Goal: Information Seeking & Learning: Check status

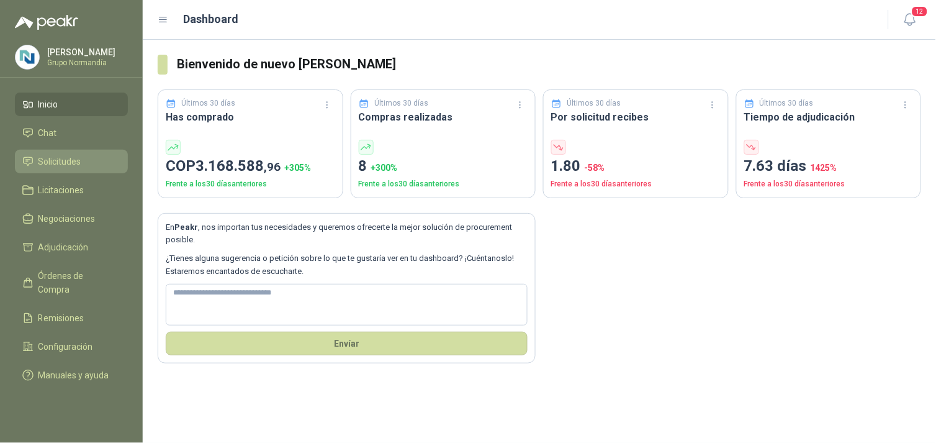
click at [54, 157] on span "Solicitudes" at bounding box center [59, 162] width 43 height 14
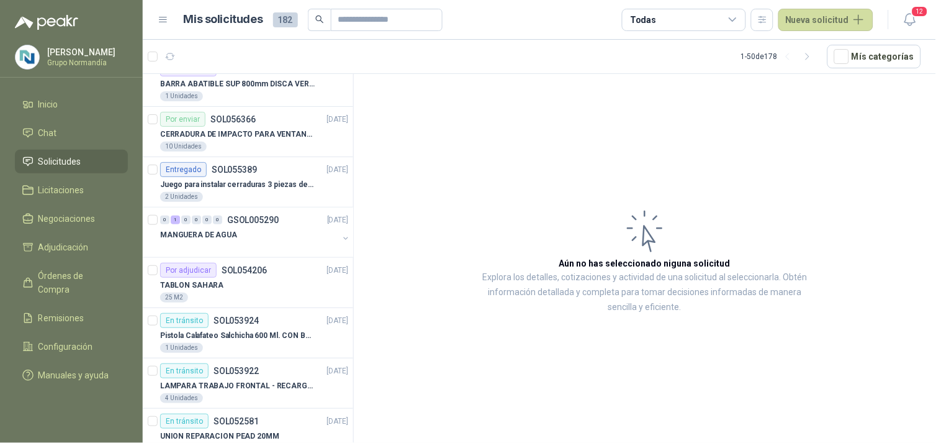
scroll to position [153, 0]
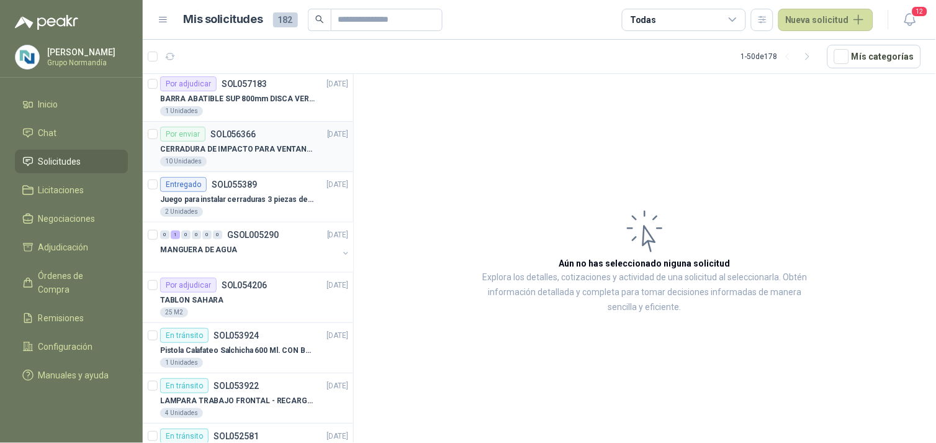
click at [301, 147] on p "CERRADURA DE IMPACTO PARA VENTANAS" at bounding box center [237, 149] width 155 height 12
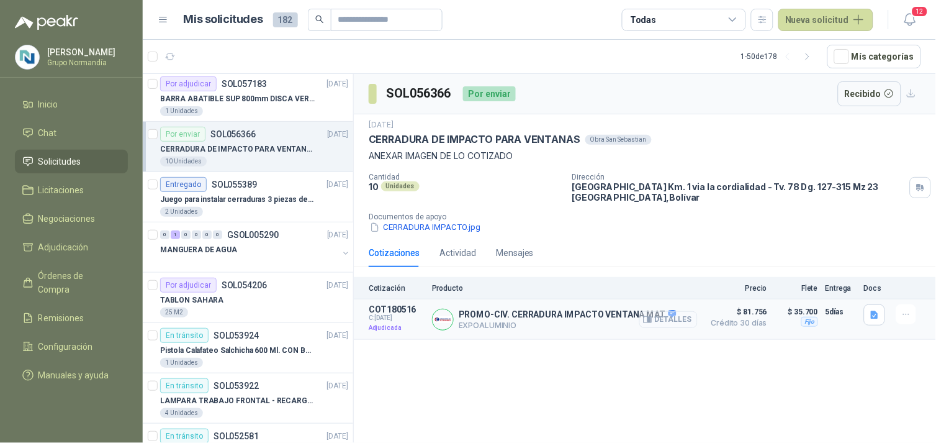
click at [678, 321] on button "Detalles" at bounding box center [668, 319] width 58 height 17
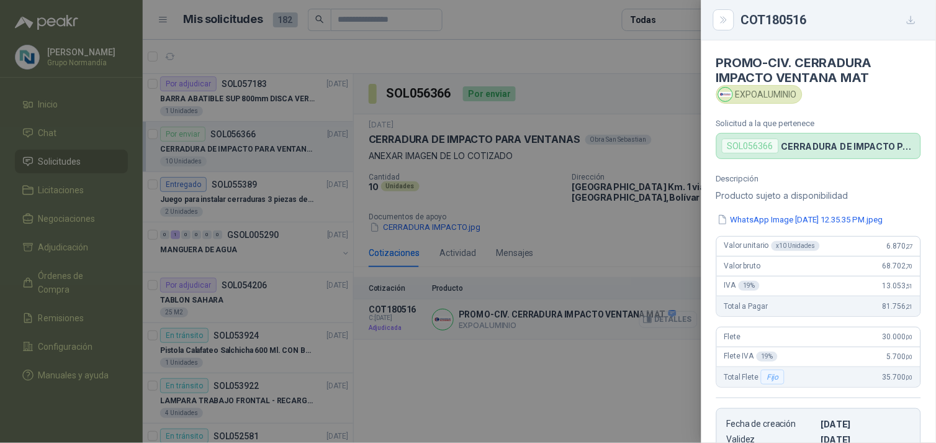
scroll to position [578, 0]
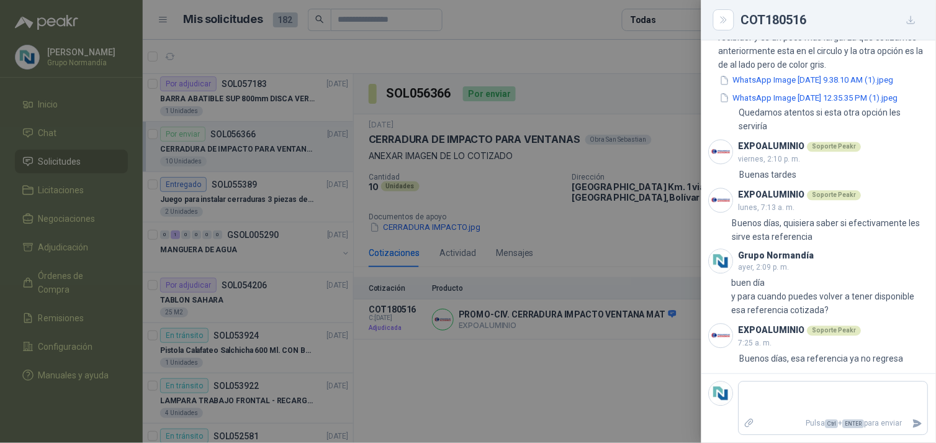
click at [601, 364] on div at bounding box center [468, 221] width 936 height 443
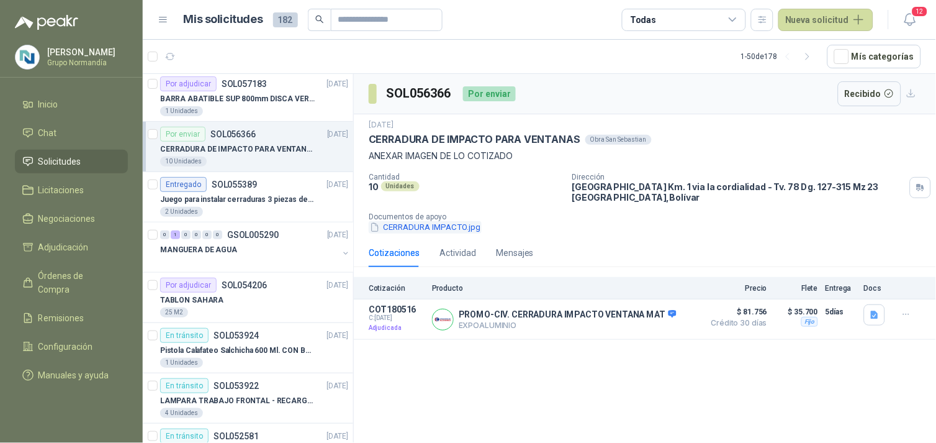
click at [429, 222] on button "CERRADURA IMPACTO.jpg" at bounding box center [425, 227] width 113 height 13
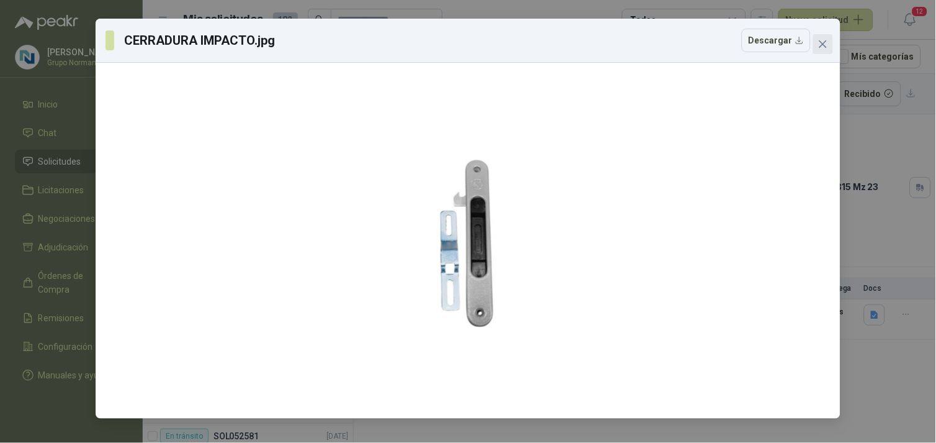
click at [823, 42] on icon "close" at bounding box center [823, 44] width 10 height 10
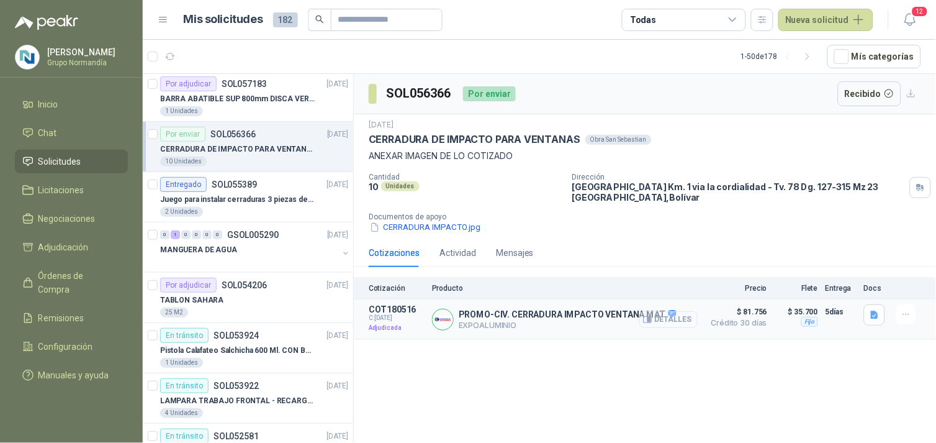
click at [686, 318] on button "Detalles" at bounding box center [668, 319] width 58 height 17
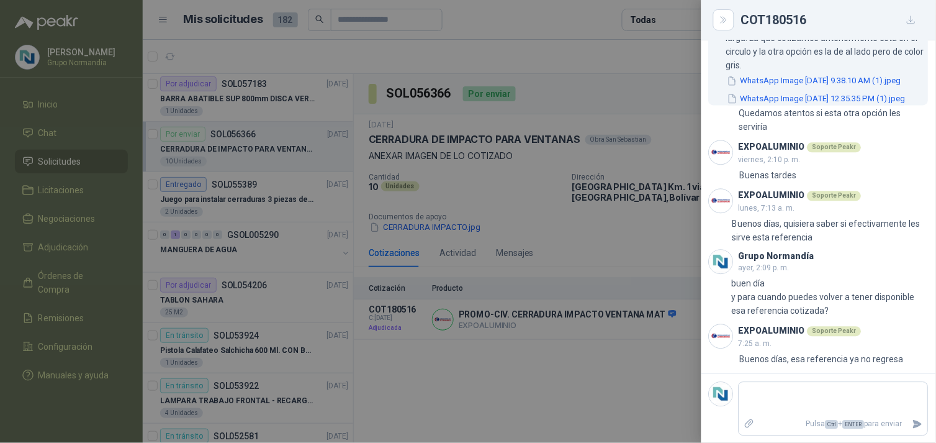
click at [814, 101] on button "WhatsApp Image [DATE] 12.35.35 PM (1).jpeg" at bounding box center [816, 98] width 181 height 13
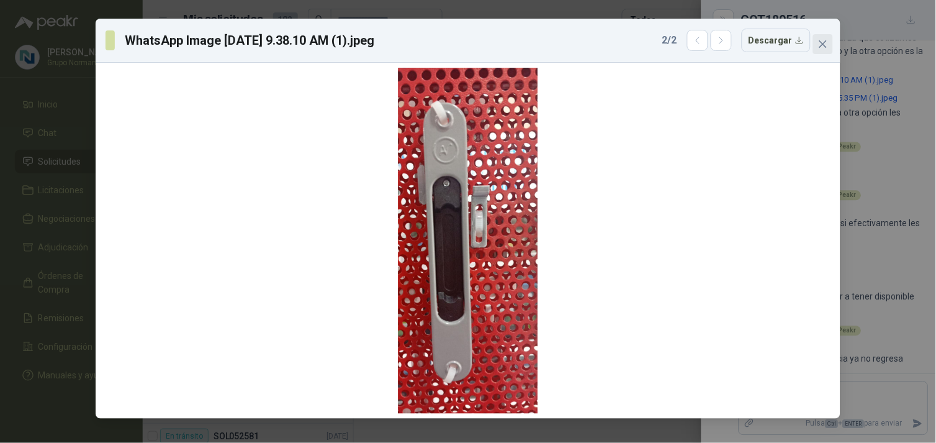
click at [816, 45] on span "Close" at bounding box center [823, 44] width 20 height 10
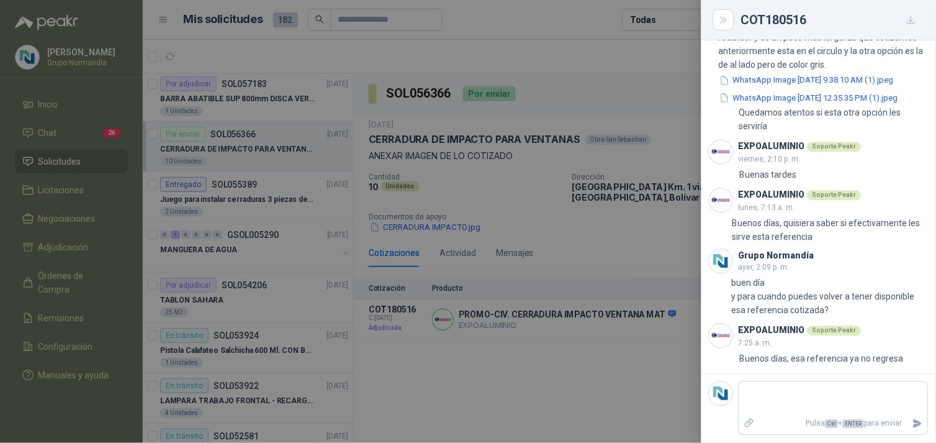
click at [343, 147] on div at bounding box center [468, 221] width 936 height 443
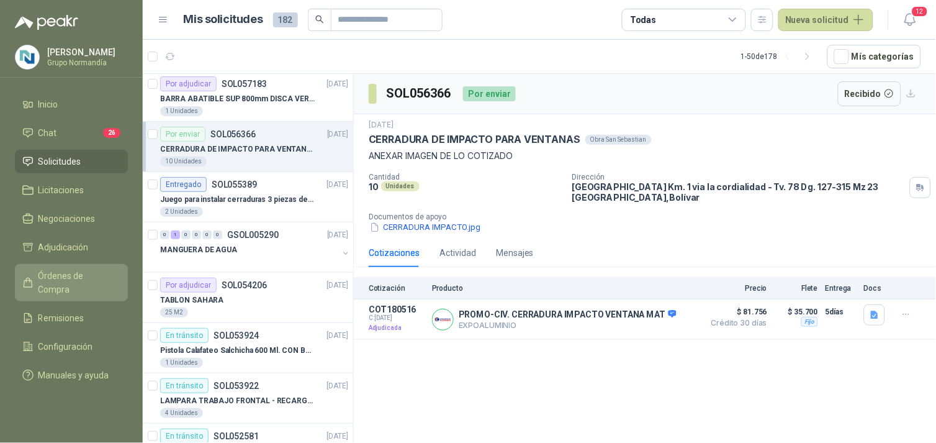
click at [102, 274] on span "Órdenes de Compra" at bounding box center [77, 282] width 78 height 27
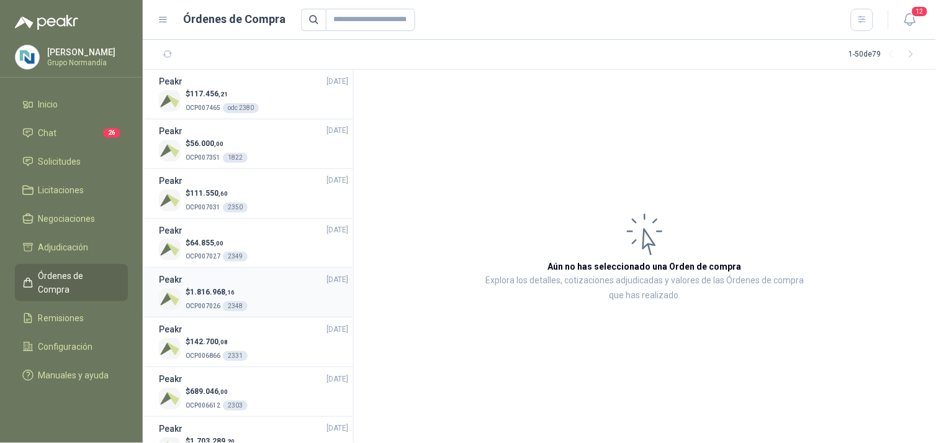
click at [252, 299] on div "$ 1.816.968 ,16 OCP007026 2348" at bounding box center [253, 298] width 189 height 25
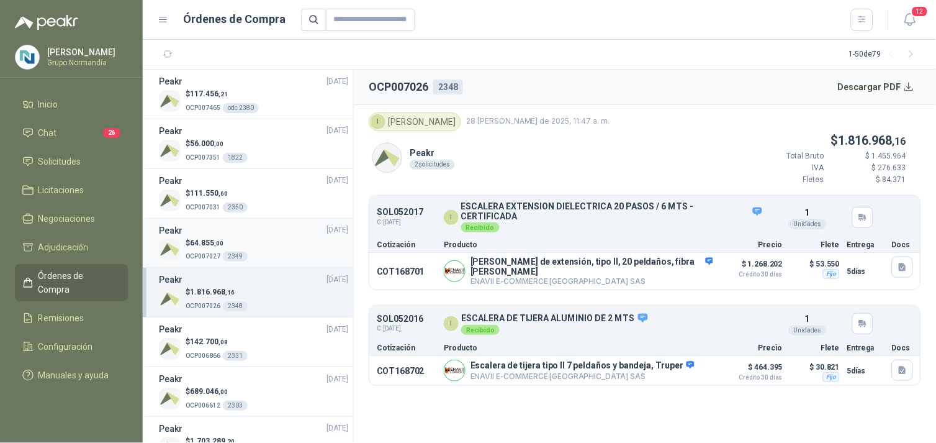
click at [264, 245] on div "$ 64.855 ,00 OCP007027 2349" at bounding box center [253, 249] width 189 height 25
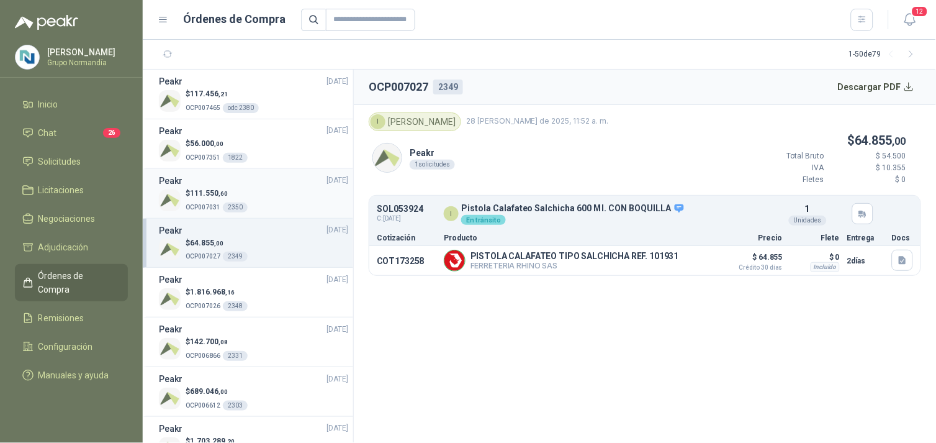
click at [269, 199] on div "$ 111.550 ,60 OCP007031 2350" at bounding box center [253, 200] width 189 height 25
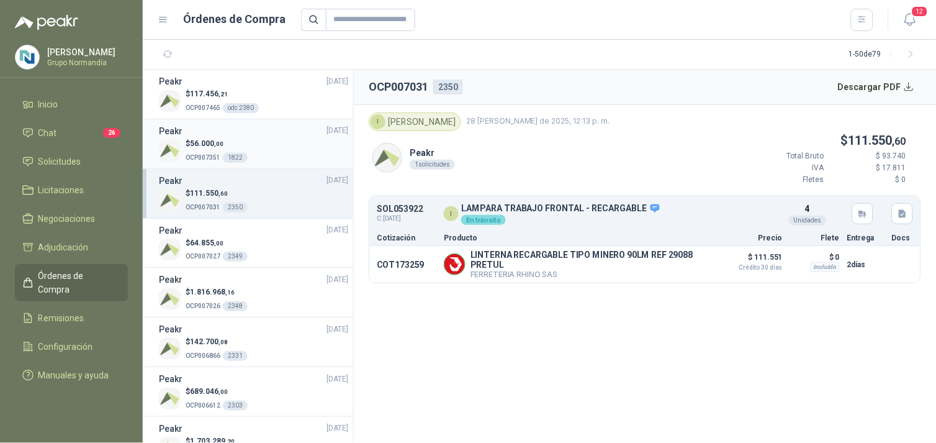
click at [271, 145] on div "$ 56.000 ,00 OCP007351 1822" at bounding box center [253, 150] width 189 height 25
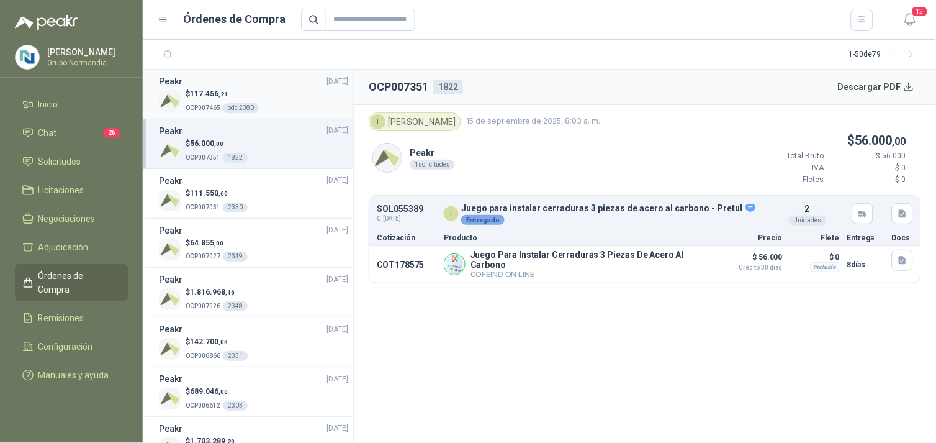
click at [276, 111] on div "$ 117.456 ,21 OCP007465 odc 2380" at bounding box center [253, 100] width 189 height 25
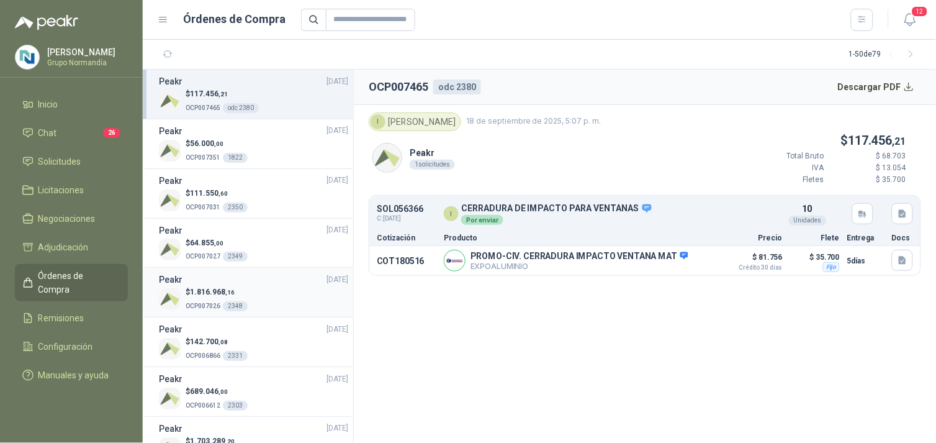
click at [253, 287] on div "$ 1.816.968 ,16 OCP007026 2348" at bounding box center [253, 298] width 189 height 25
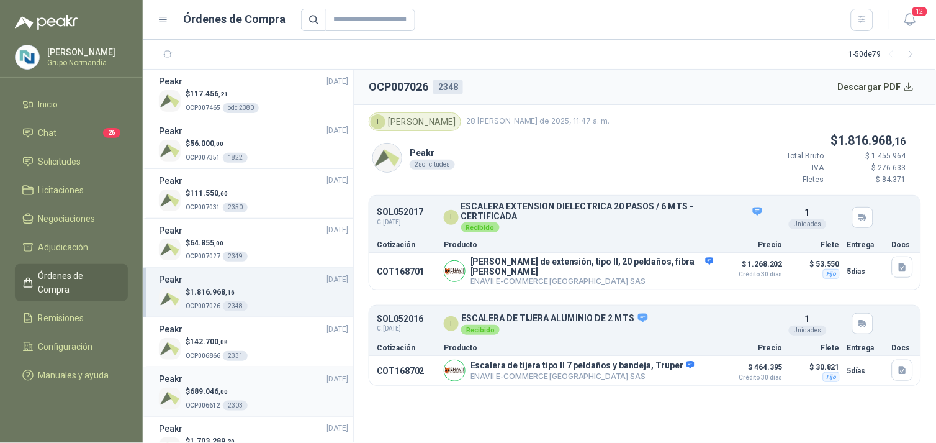
click at [261, 404] on div "$ 689.046 ,00 OCP006612 2303" at bounding box center [253, 398] width 189 height 25
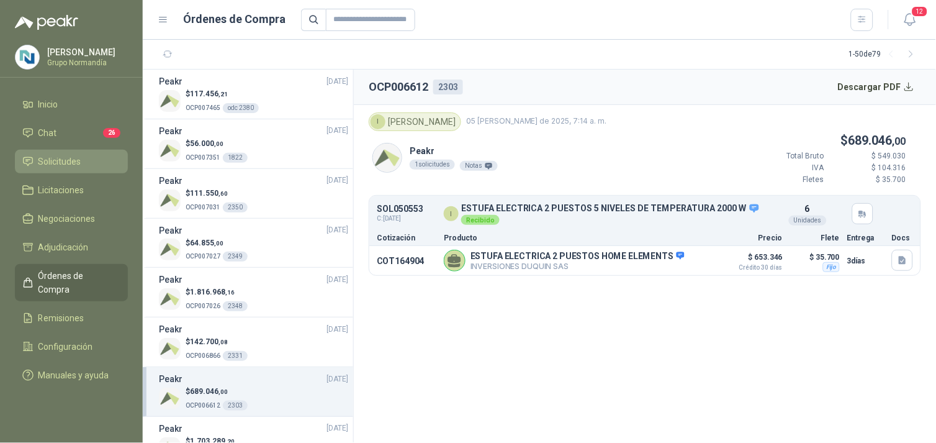
click at [59, 157] on span "Solicitudes" at bounding box center [59, 162] width 43 height 14
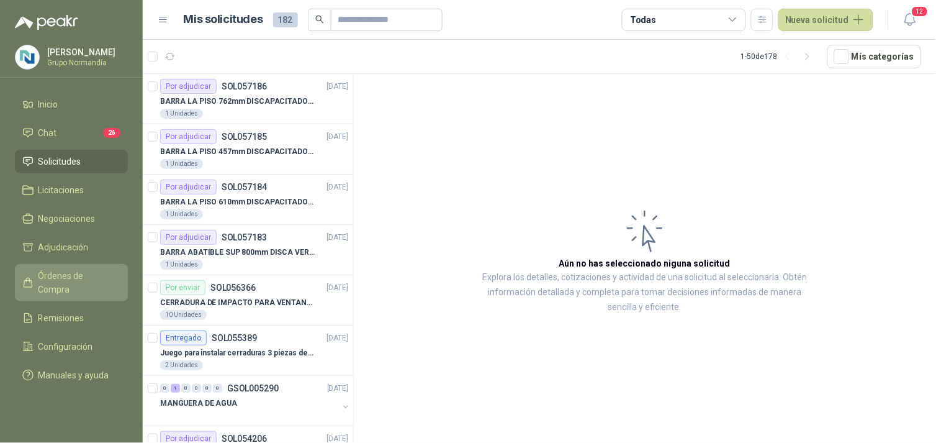
click at [52, 270] on span "Órdenes de Compra" at bounding box center [77, 282] width 78 height 27
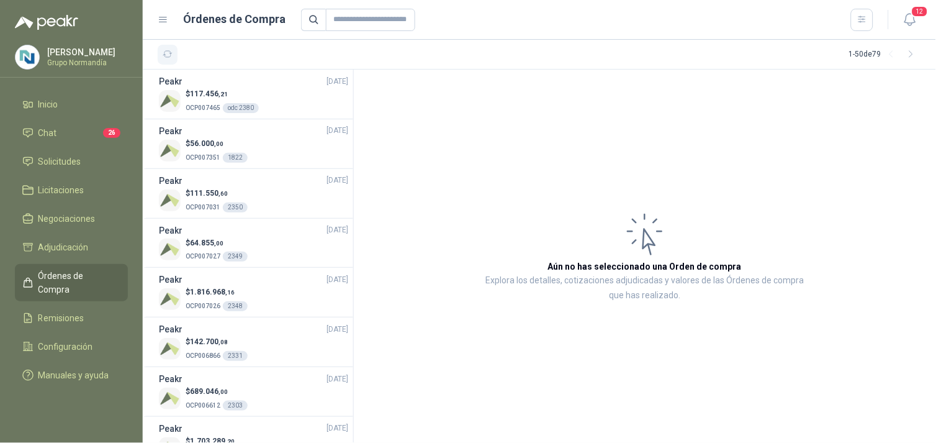
click at [165, 58] on icon "button" at bounding box center [168, 54] width 11 height 11
click at [380, 17] on input "text" at bounding box center [370, 20] width 89 height 22
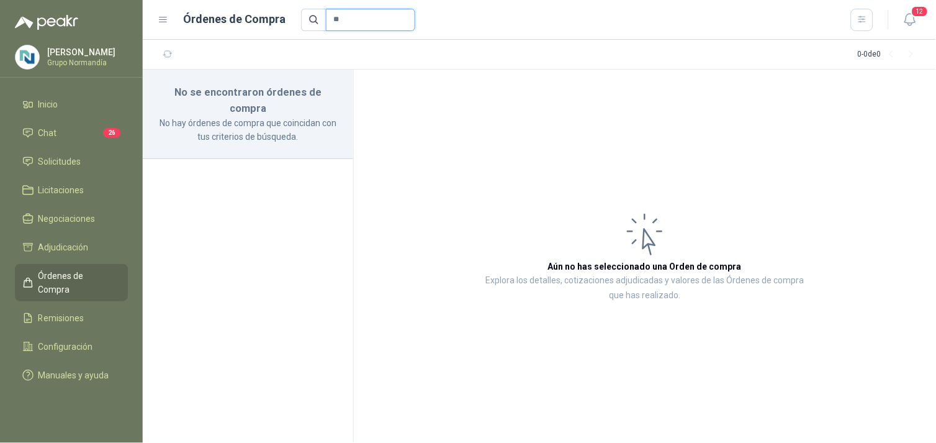
type input "*"
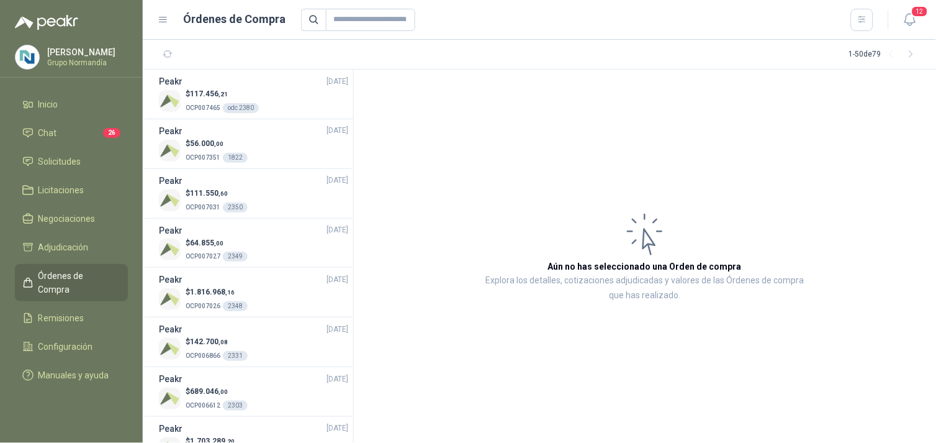
click at [65, 54] on p "[PERSON_NAME]" at bounding box center [86, 52] width 78 height 9
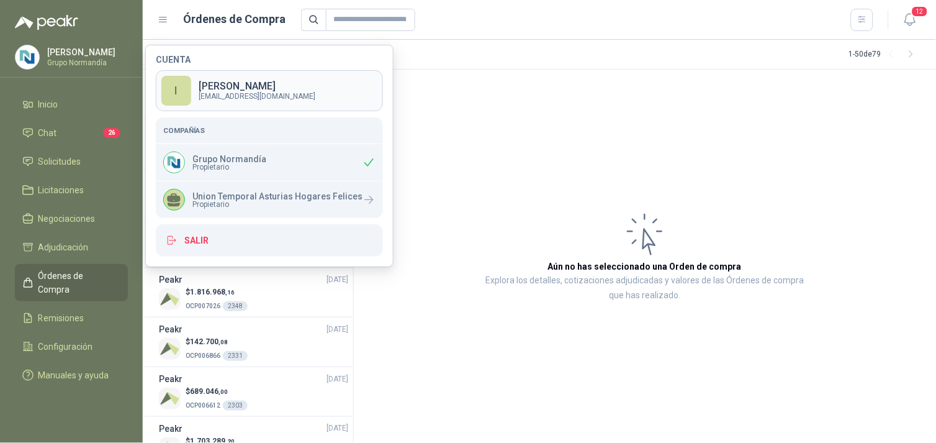
click at [191, 88] on div "I" at bounding box center [176, 91] width 30 height 30
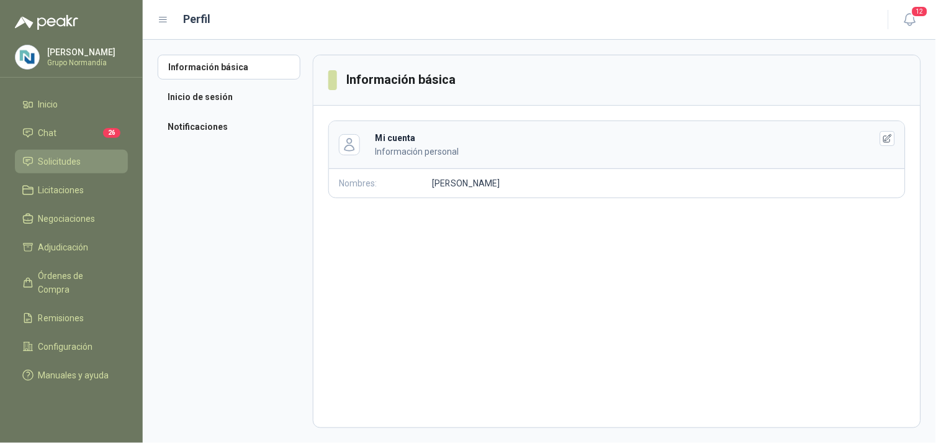
click at [75, 163] on span "Solicitudes" at bounding box center [59, 162] width 43 height 14
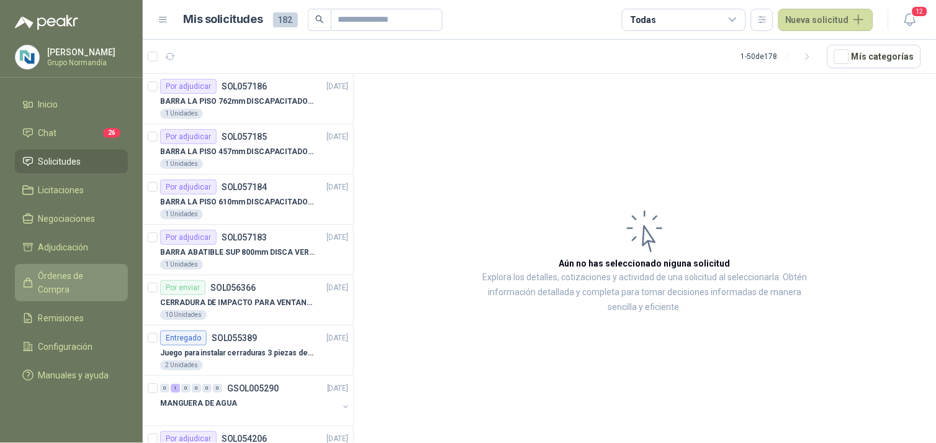
click at [54, 265] on link "Órdenes de Compra" at bounding box center [71, 282] width 113 height 37
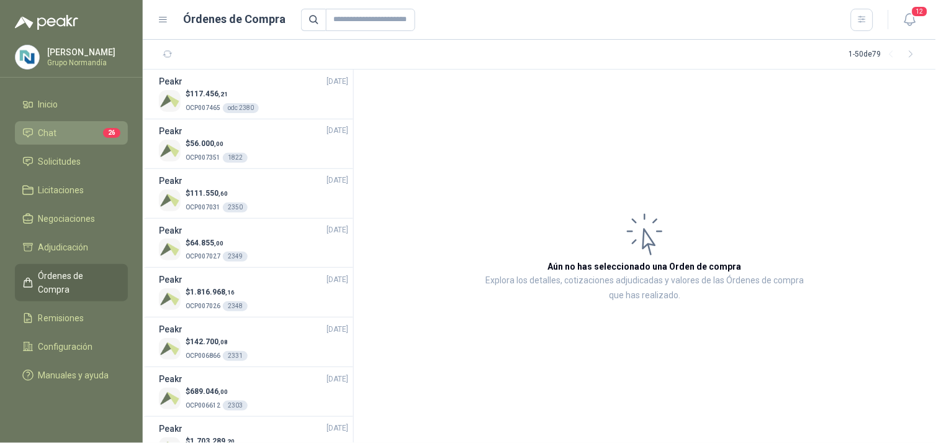
click at [53, 127] on span "Chat" at bounding box center [47, 133] width 19 height 14
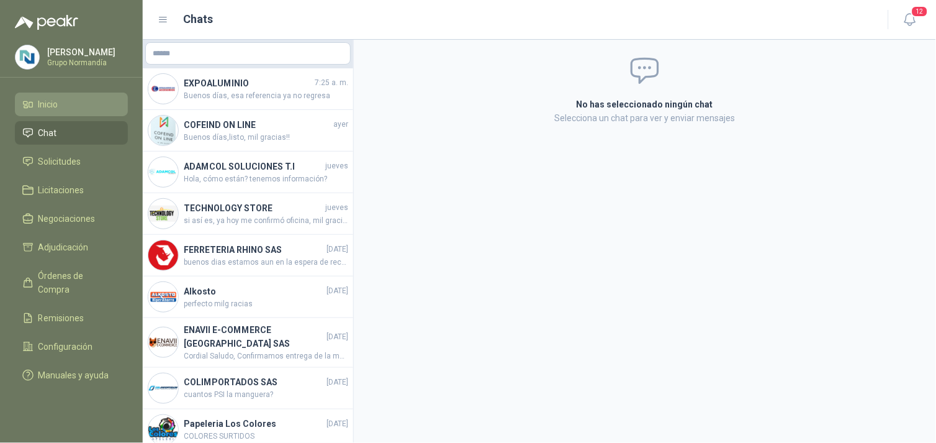
click at [64, 103] on li "Inicio" at bounding box center [71, 104] width 98 height 14
